Goal: Book appointment/travel/reservation

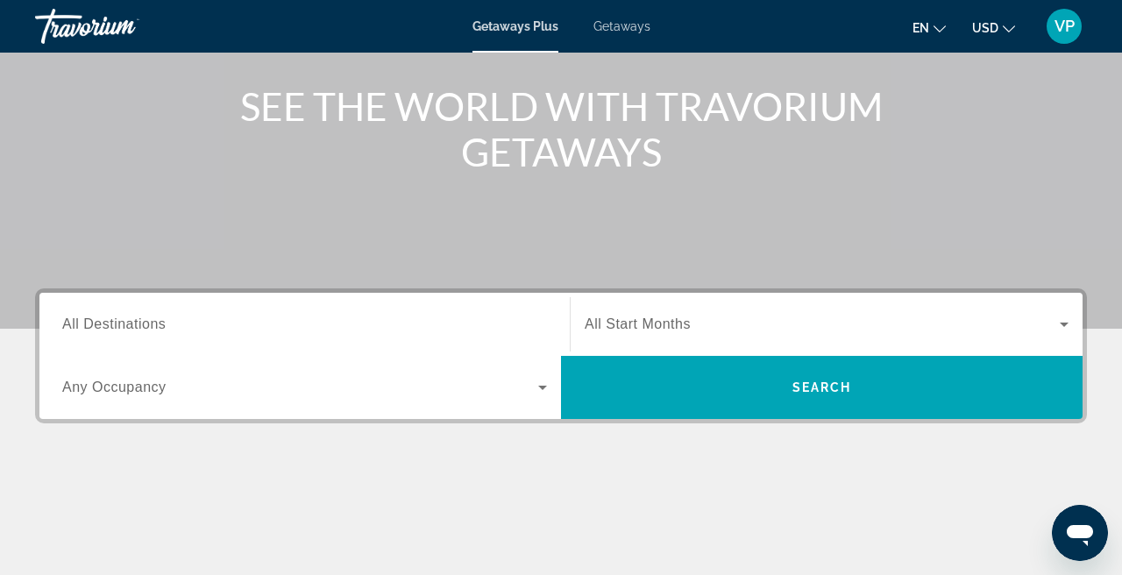
click at [181, 323] on input "Destination All Destinations" at bounding box center [304, 325] width 485 height 21
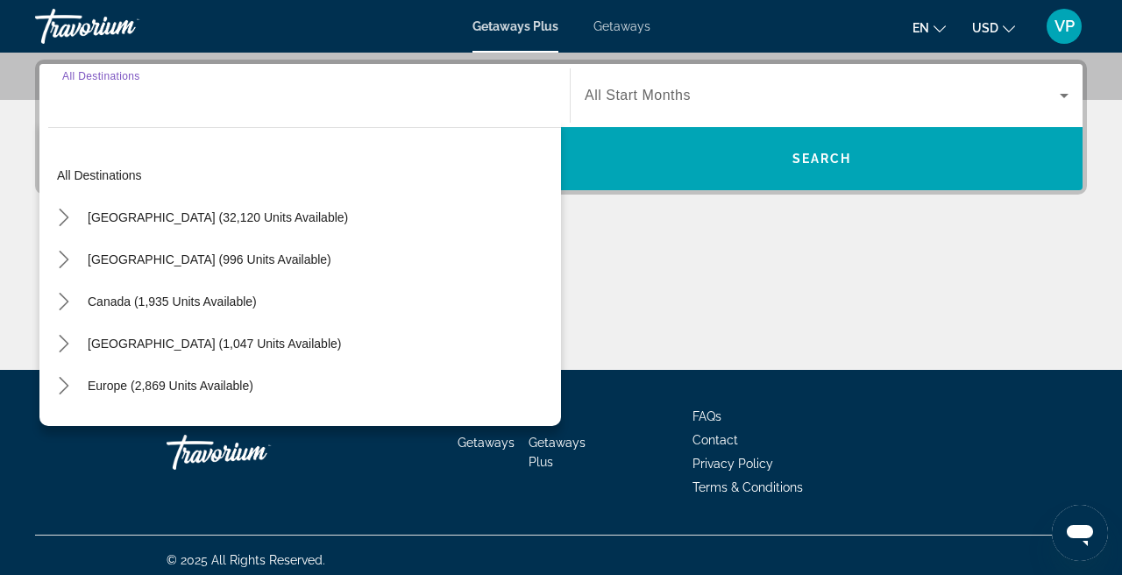
scroll to position [429, 0]
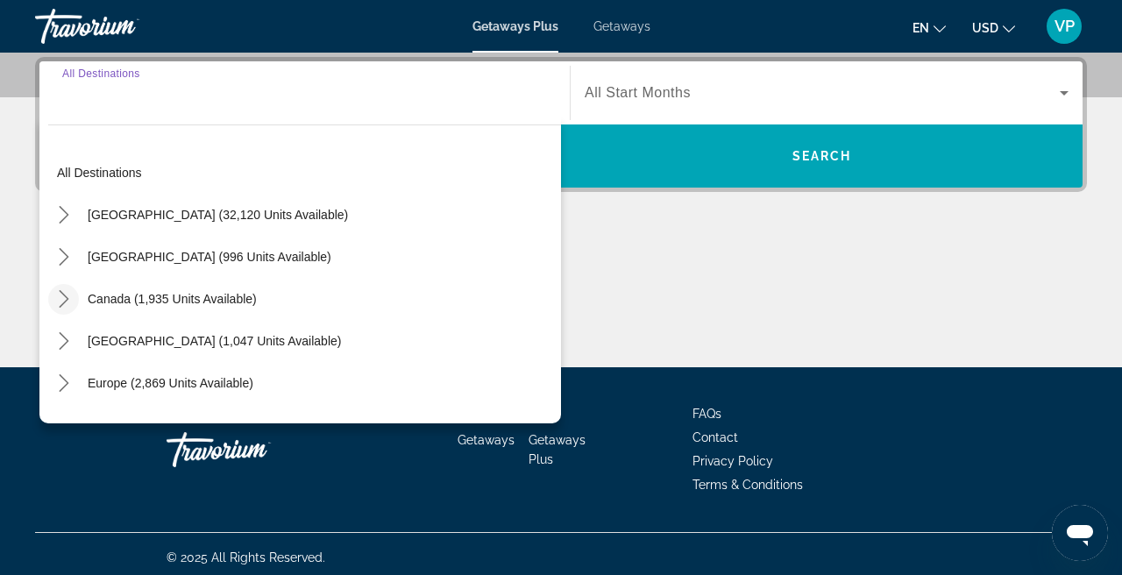
click at [66, 306] on icon "Toggle Canada (1,935 units available) submenu" at bounding box center [64, 299] width 18 height 18
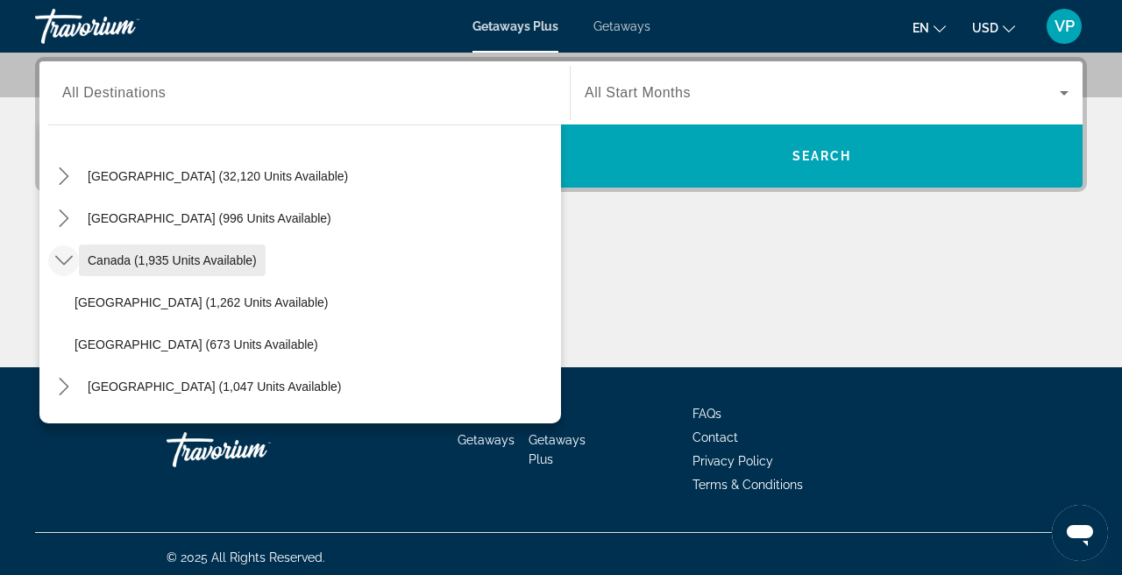
scroll to position [45, 0]
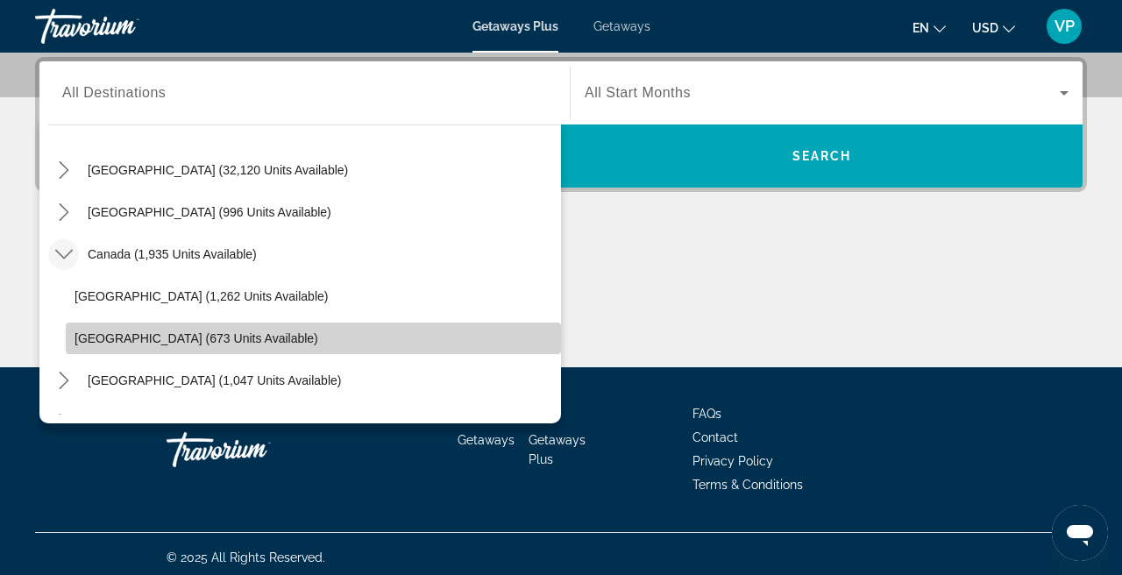
click at [101, 334] on span "[GEOGRAPHIC_DATA] (673 units available)" at bounding box center [197, 338] width 244 height 14
type input "**********"
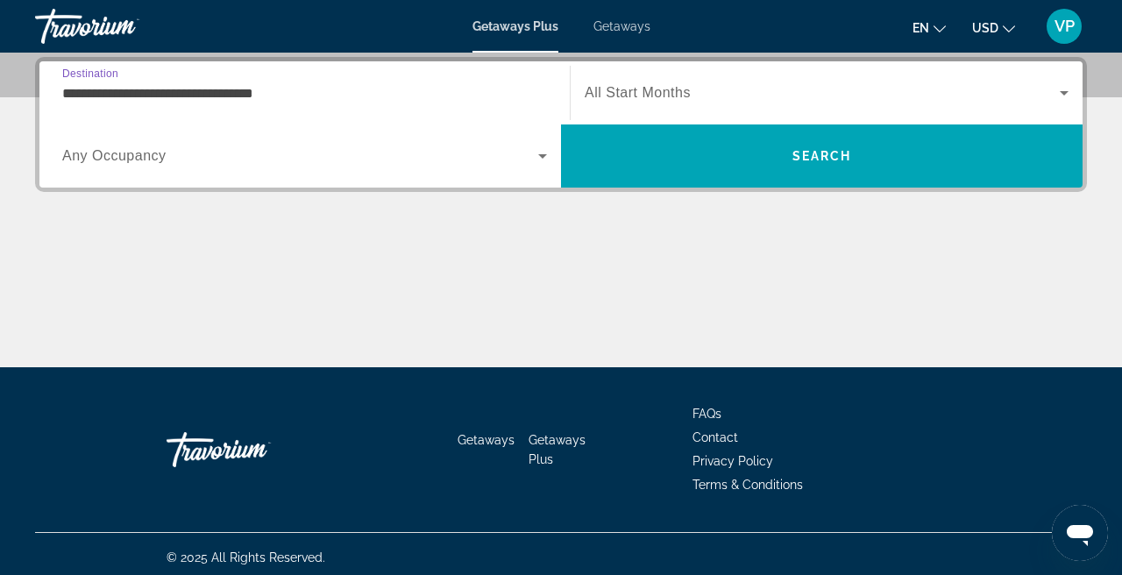
click at [631, 86] on span "All Start Months" at bounding box center [638, 92] width 106 height 15
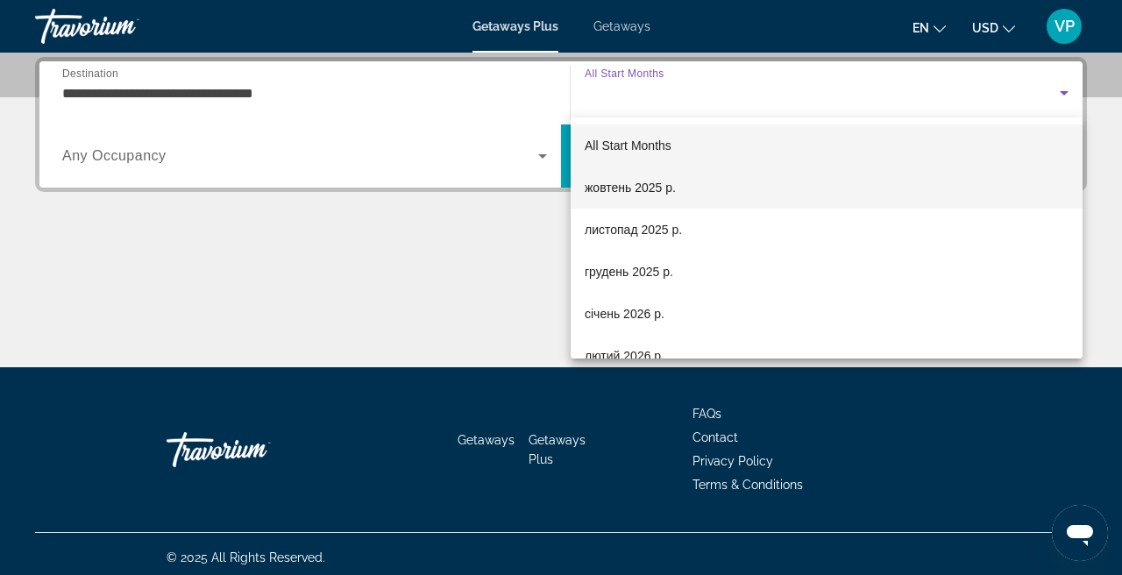
scroll to position [48, 0]
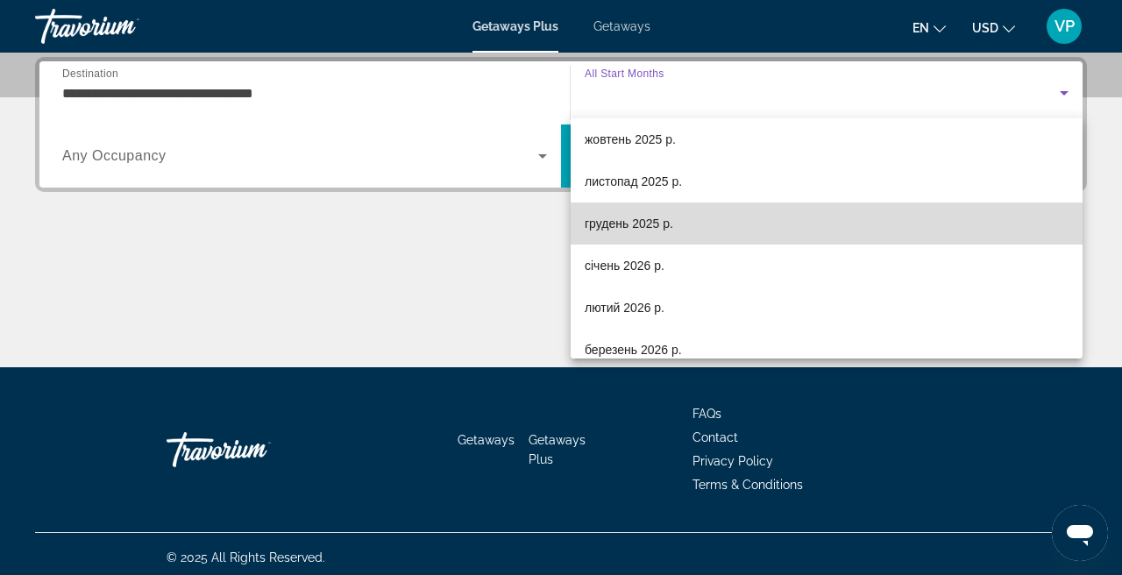
click at [688, 221] on mat-option "грудень 2025 р." at bounding box center [827, 224] width 512 height 42
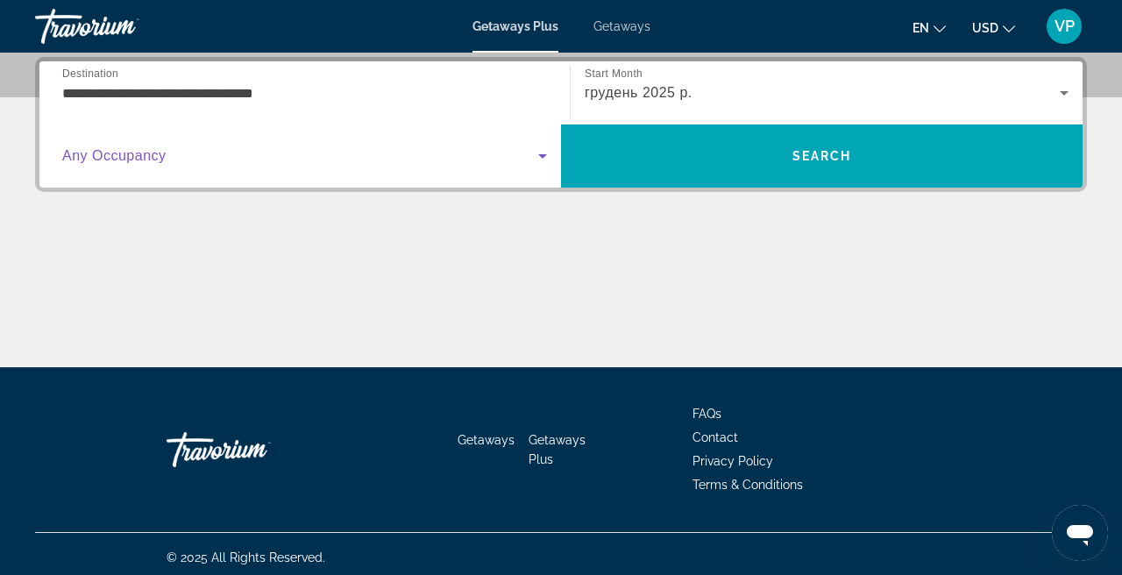
click at [178, 160] on span "Search widget" at bounding box center [300, 156] width 476 height 21
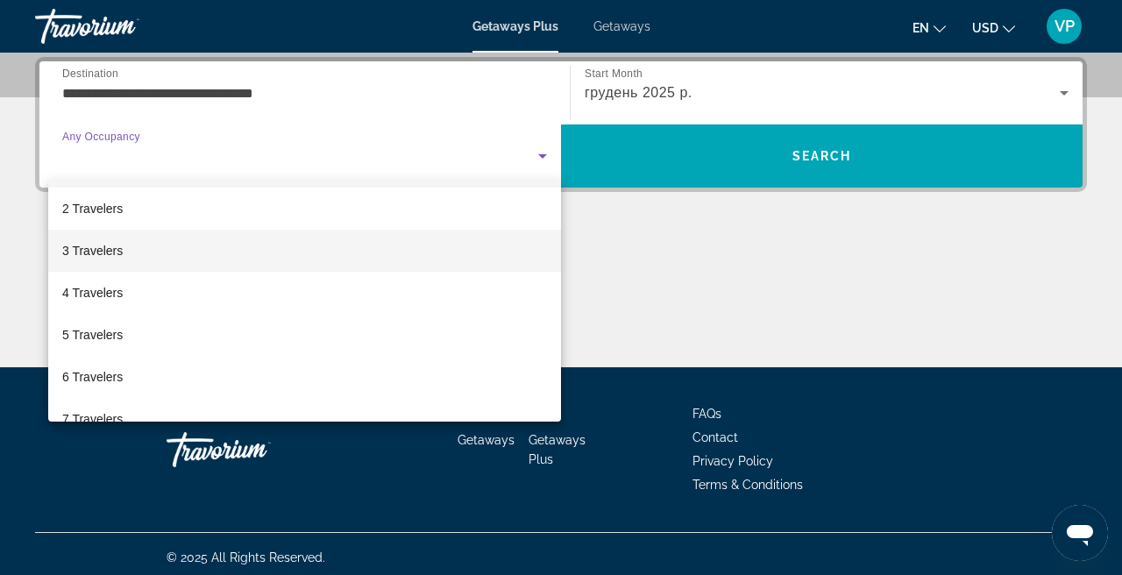
scroll to position [53, 0]
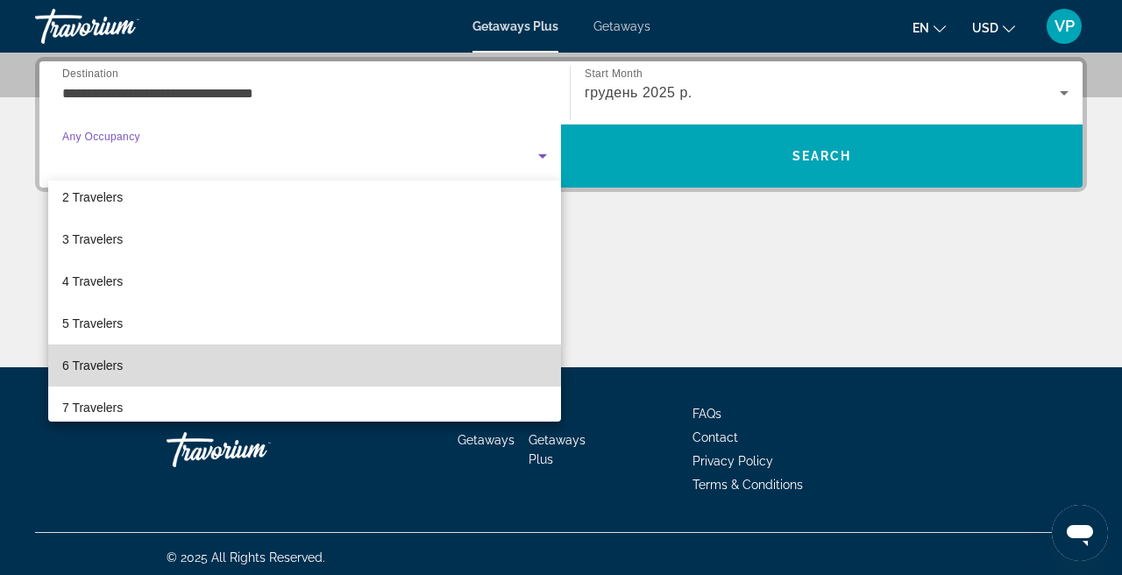
click at [101, 373] on span "6 Travelers" at bounding box center [92, 365] width 60 height 21
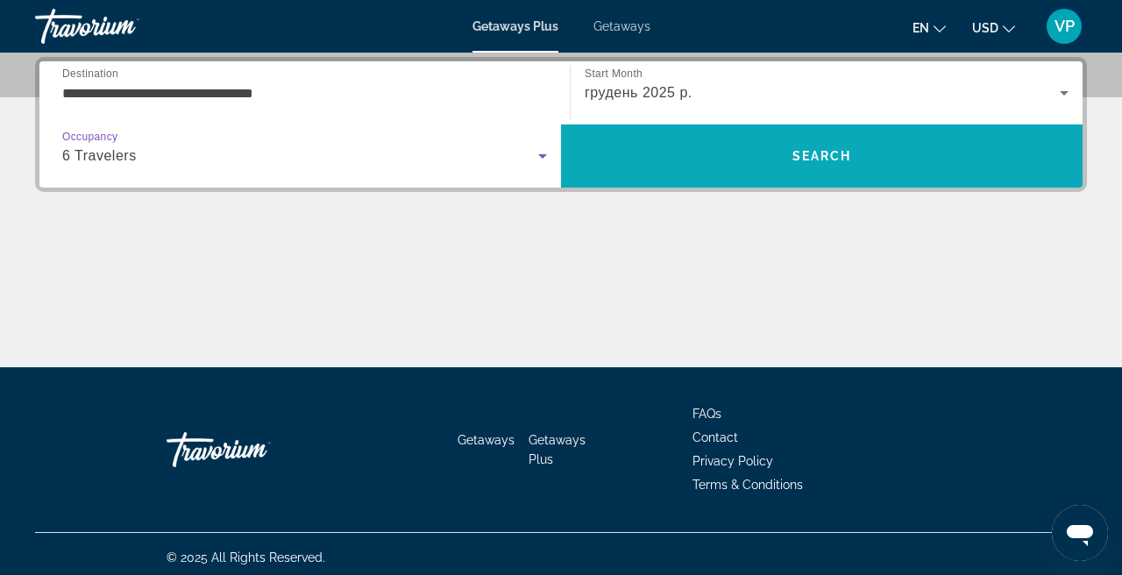
click at [664, 153] on span "Search" at bounding box center [822, 156] width 522 height 42
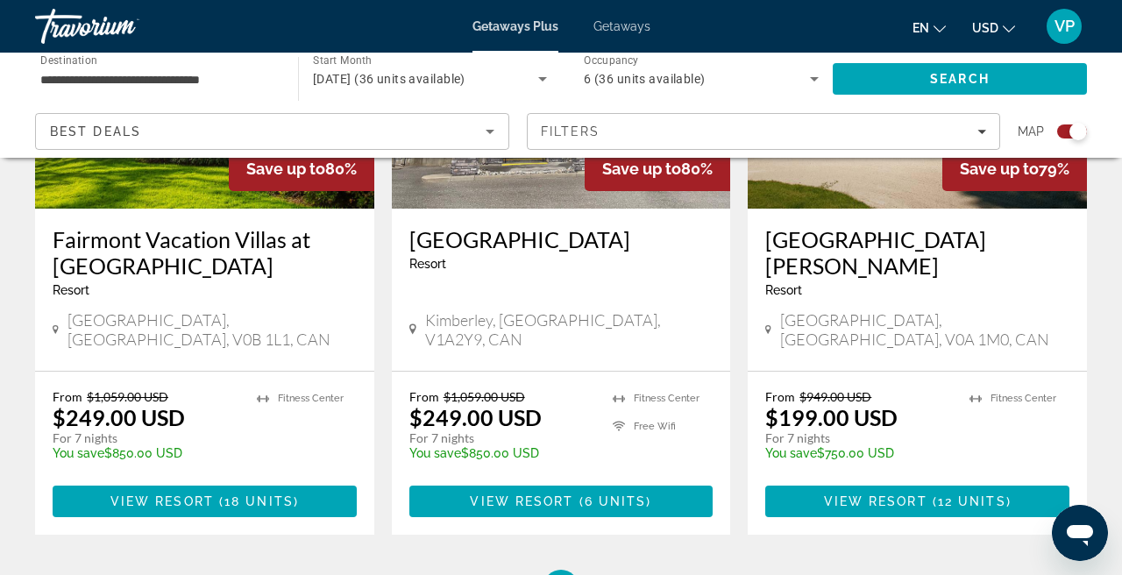
scroll to position [852, 0]
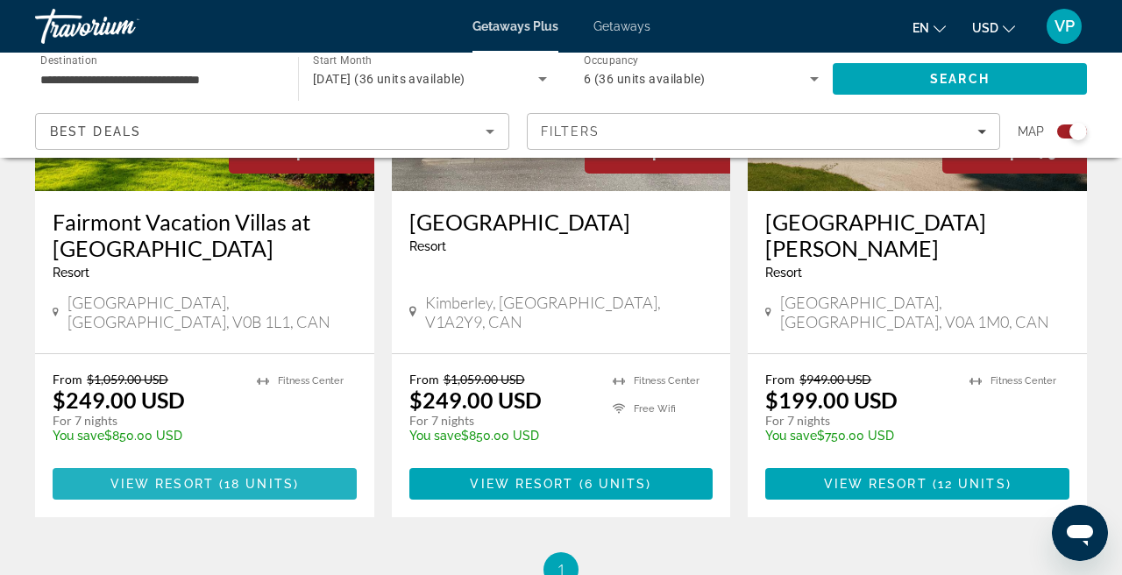
click at [182, 477] on span "View Resort" at bounding box center [161, 484] width 103 height 14
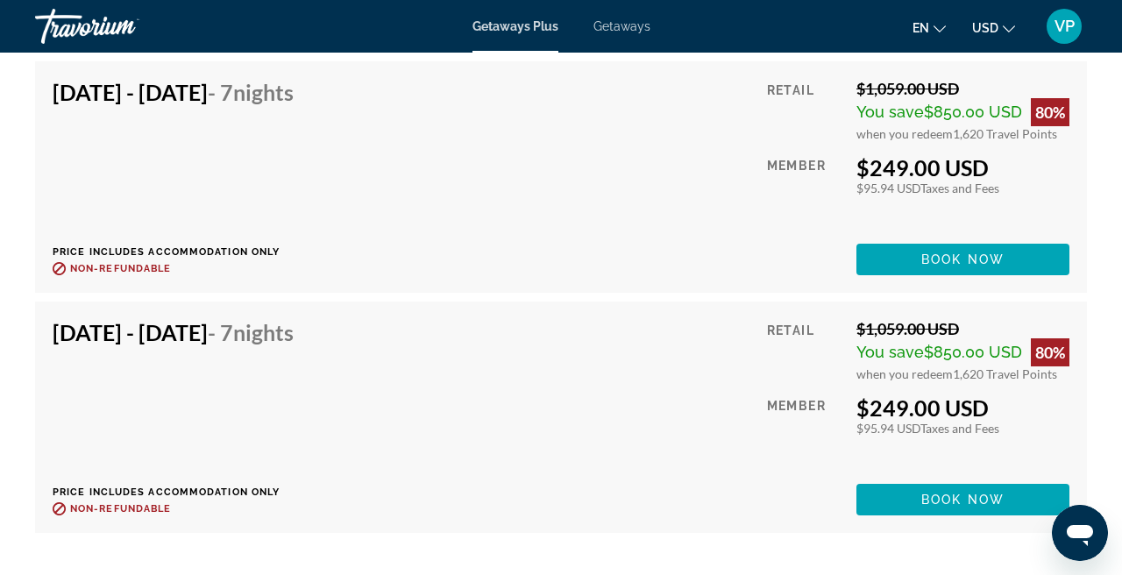
scroll to position [4820, 0]
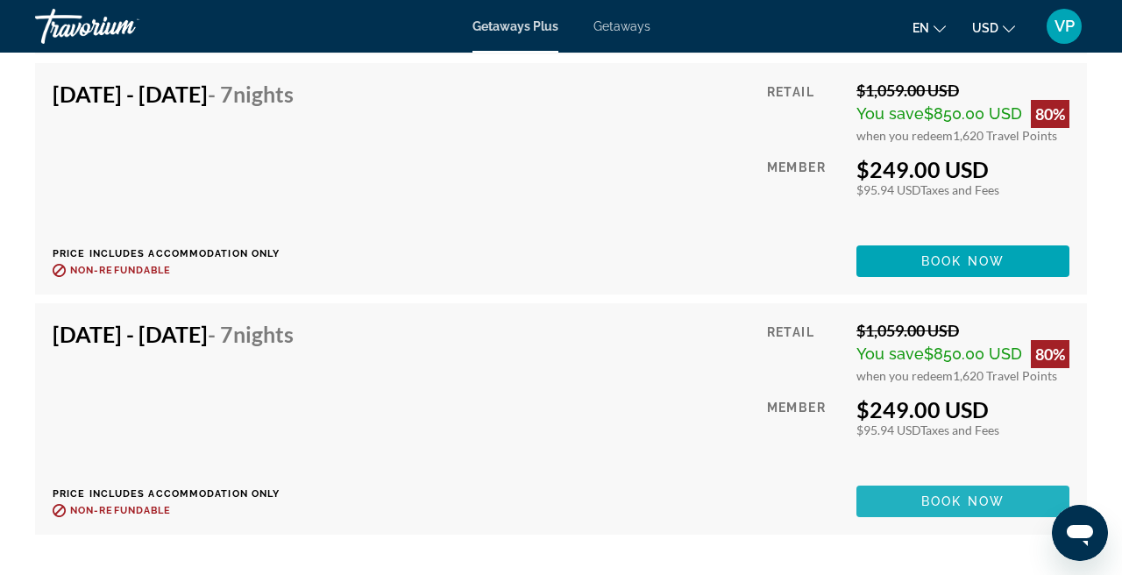
click at [928, 494] on span "Book now" at bounding box center [962, 501] width 83 height 14
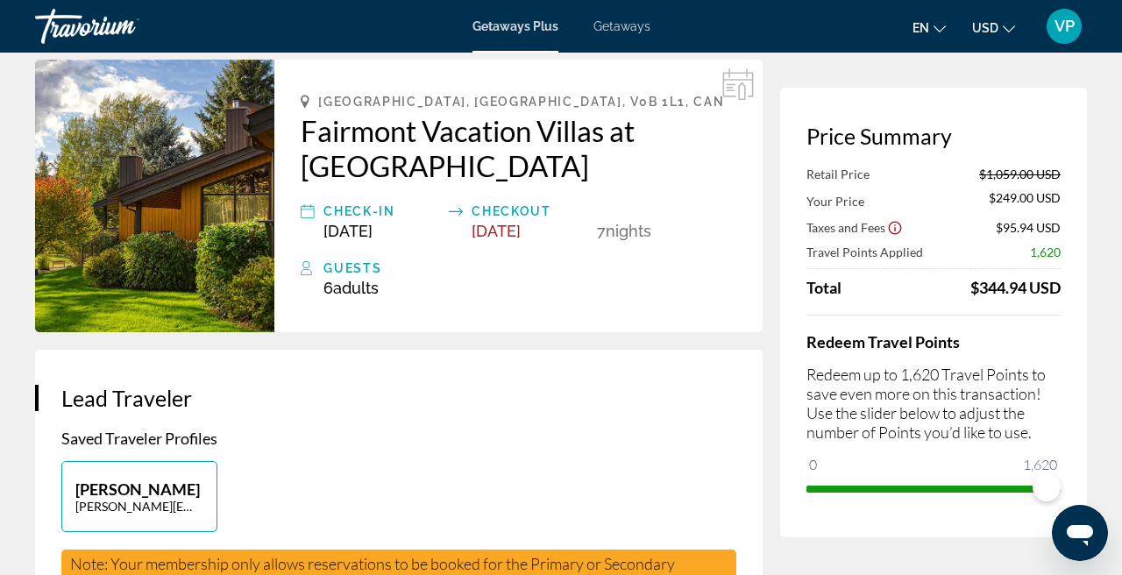
scroll to position [115, 0]
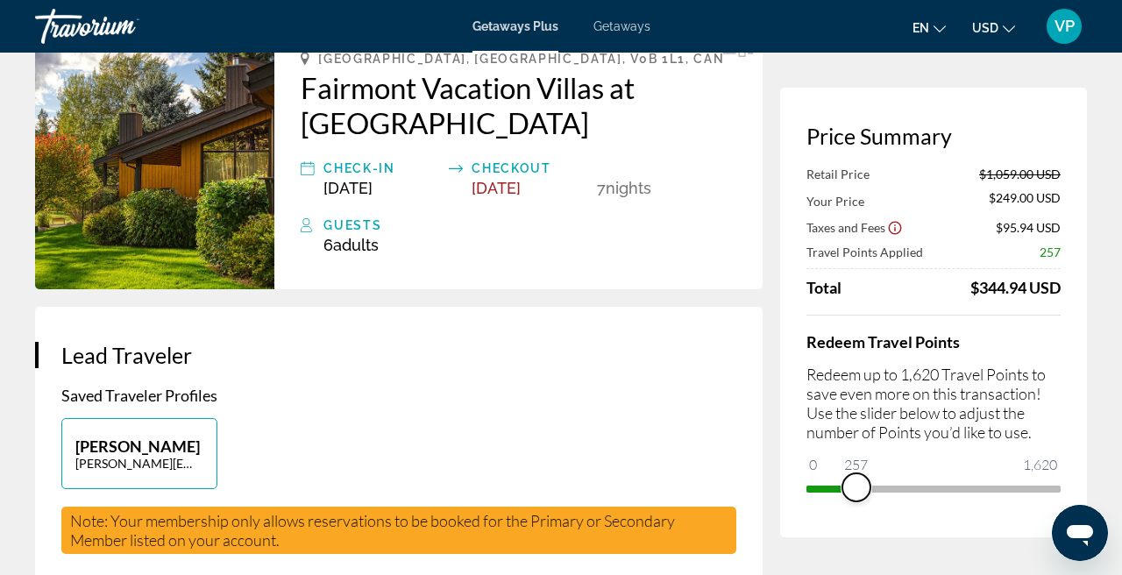
drag, startPoint x: 1046, startPoint y: 480, endPoint x: 856, endPoint y: 480, distance: 189.4
click at [856, 480] on span "ngx-slider" at bounding box center [856, 487] width 28 height 28
